Goal: Navigation & Orientation: Find specific page/section

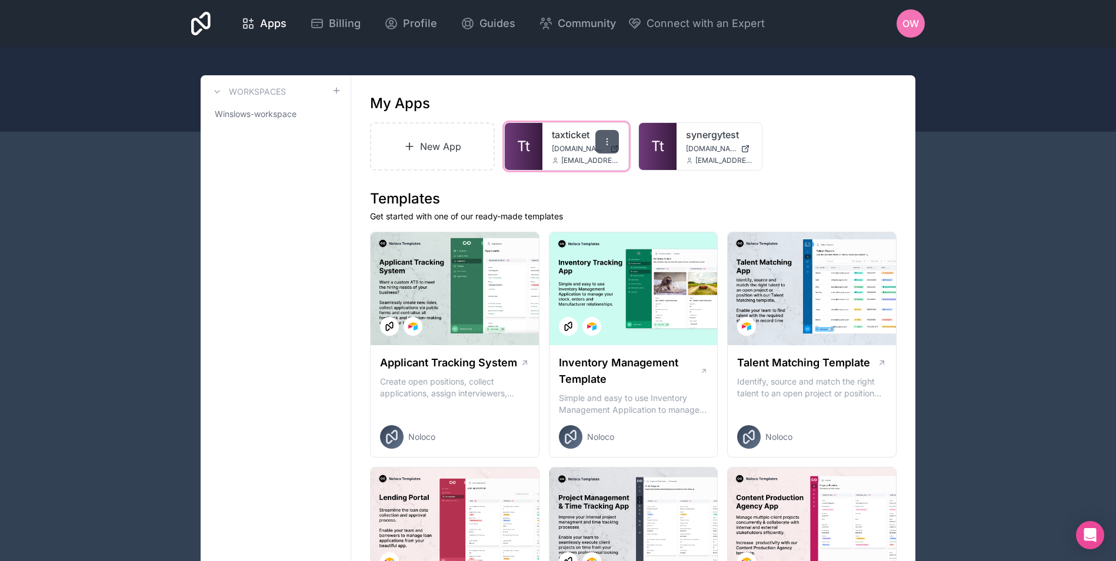
click at [604, 142] on icon at bounding box center [606, 141] width 9 height 9
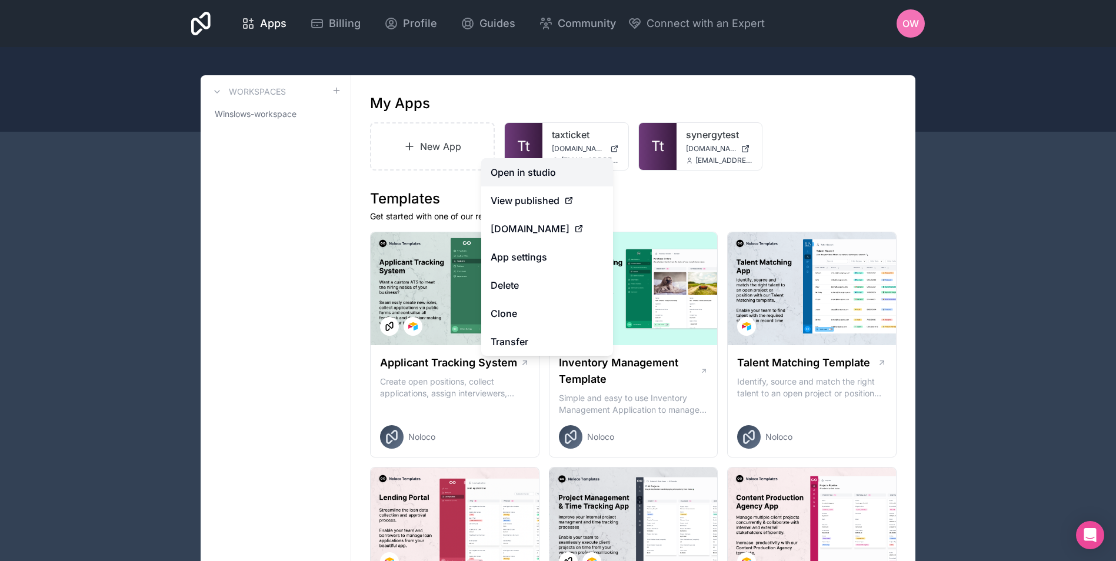
click at [541, 171] on link "Open in studio" at bounding box center [547, 172] width 132 height 28
